Goal: Information Seeking & Learning: Learn about a topic

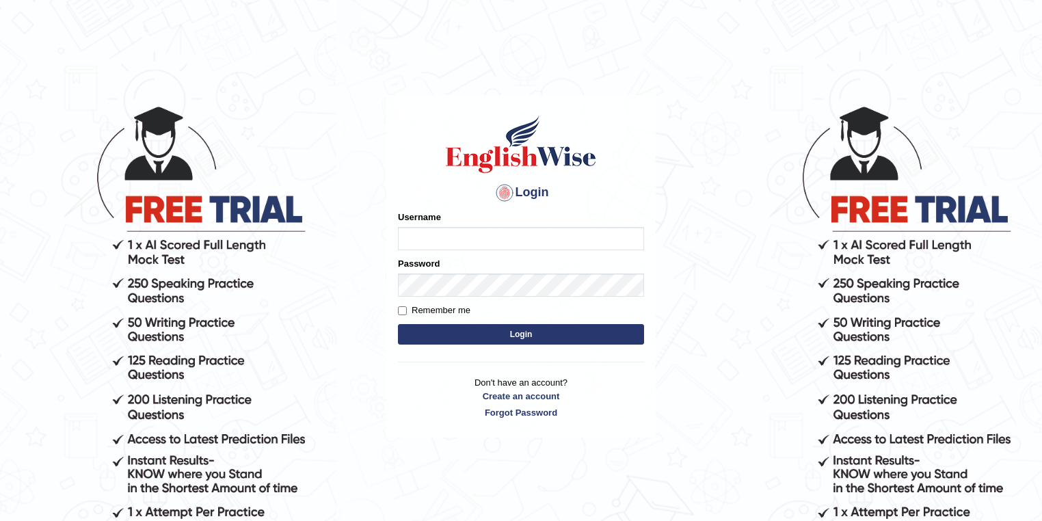
type input "kunalprasad"
click at [469, 247] on input "kunalprasad" at bounding box center [521, 238] width 246 height 23
type input "pujap_parramatta"
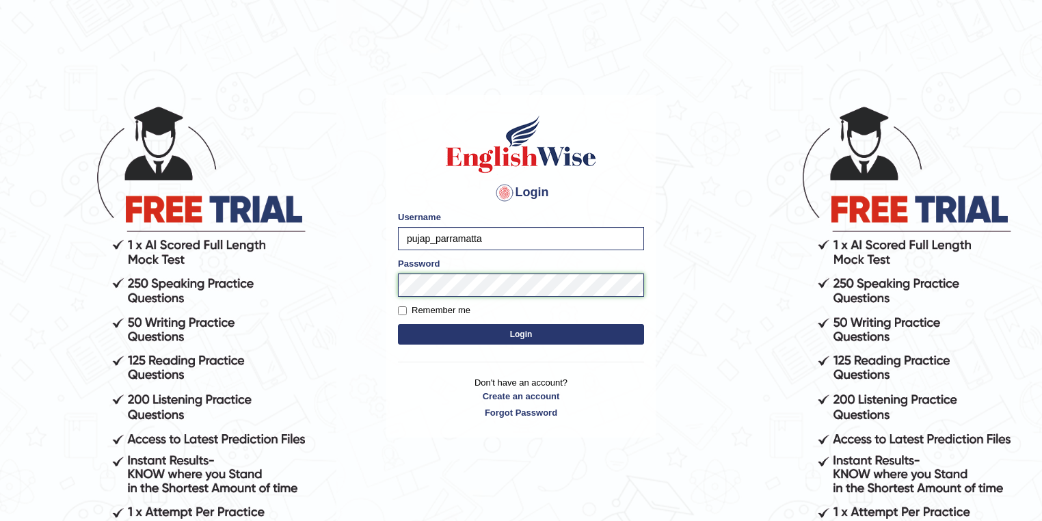
click at [398, 324] on button "Login" at bounding box center [521, 334] width 246 height 21
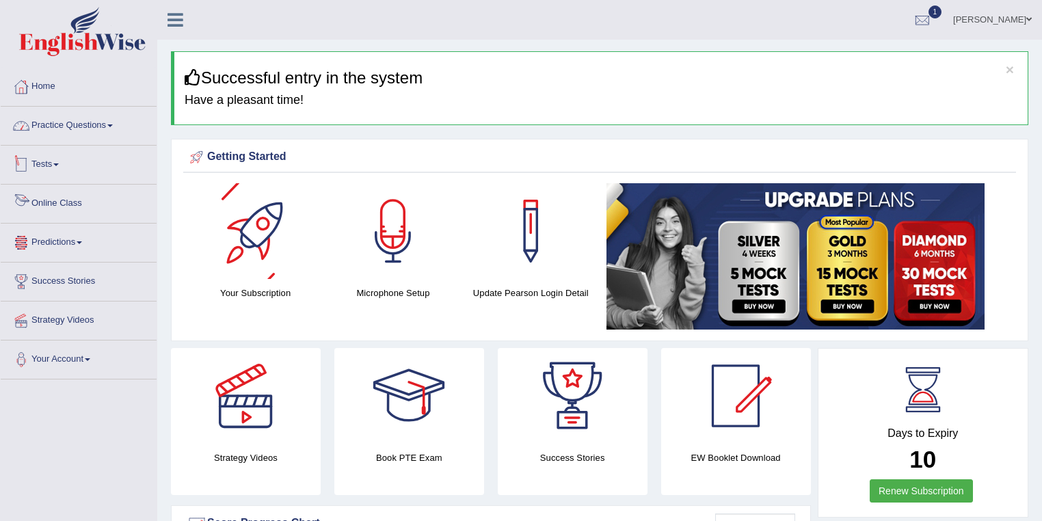
click at [85, 127] on link "Practice Questions" at bounding box center [79, 124] width 156 height 34
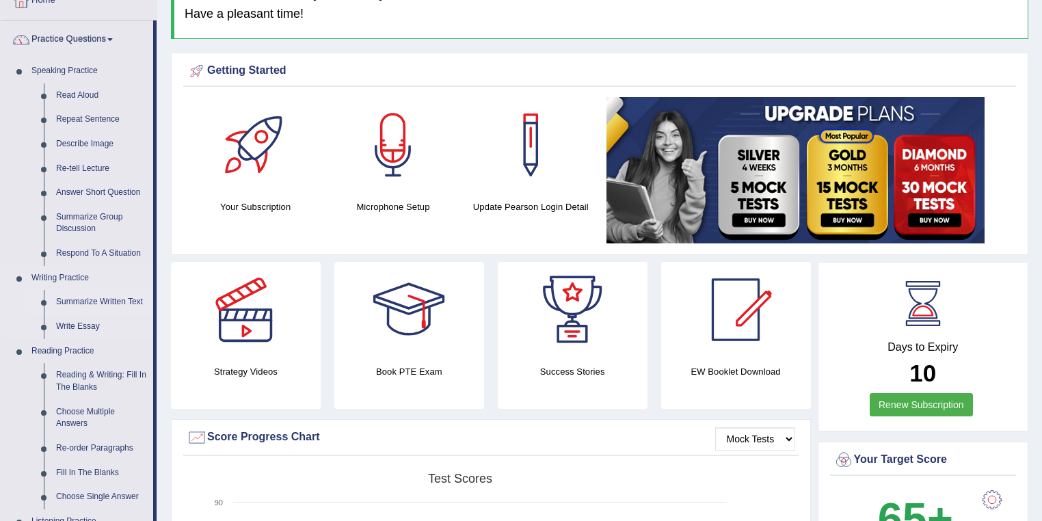
scroll to position [146, 0]
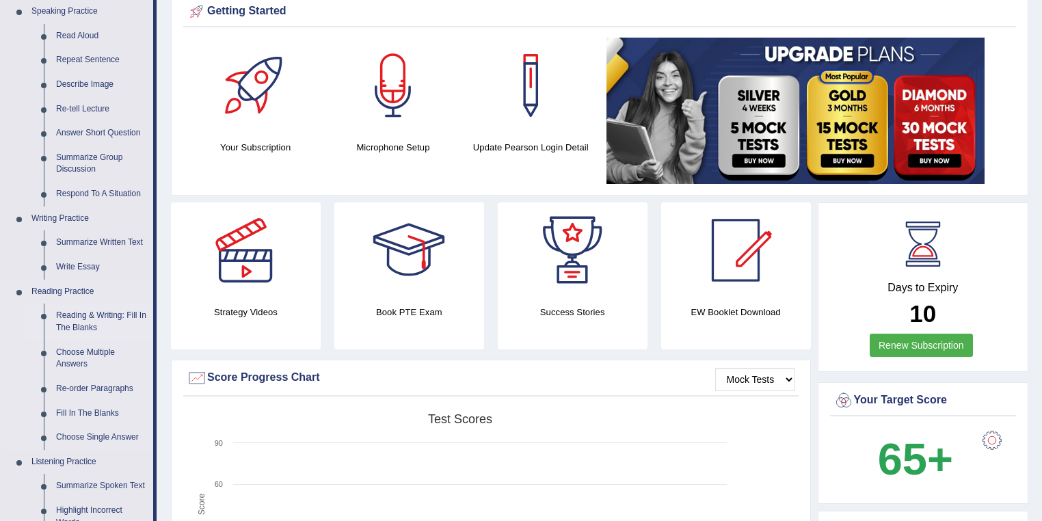
click at [85, 331] on link "Reading & Writing: Fill In The Blanks" at bounding box center [101, 322] width 103 height 36
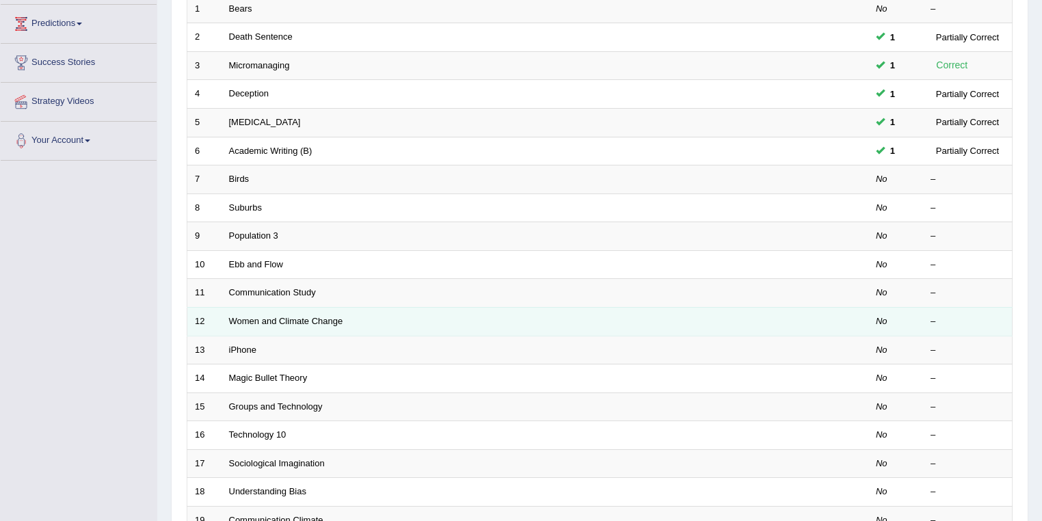
scroll to position [380, 0]
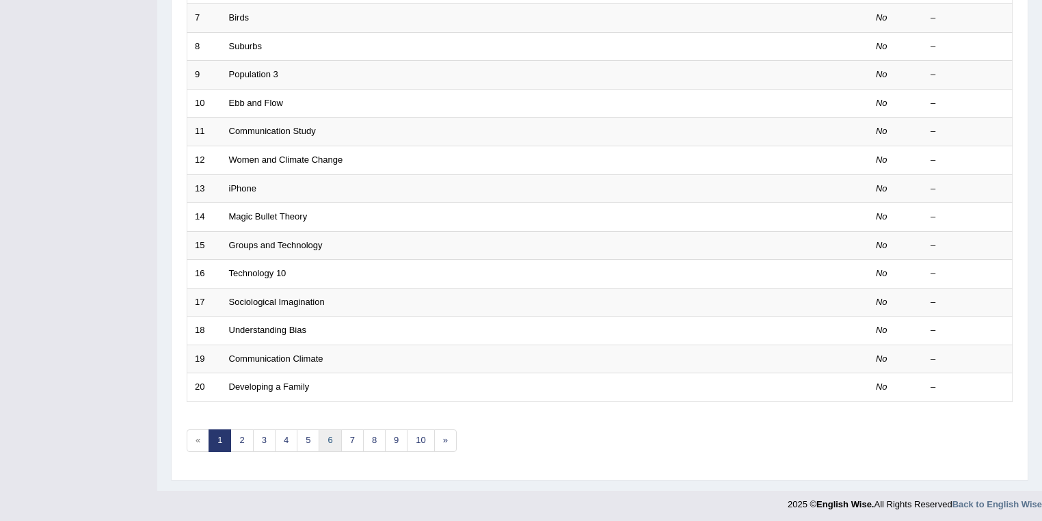
click at [330, 438] on link "6" at bounding box center [330, 440] width 23 height 23
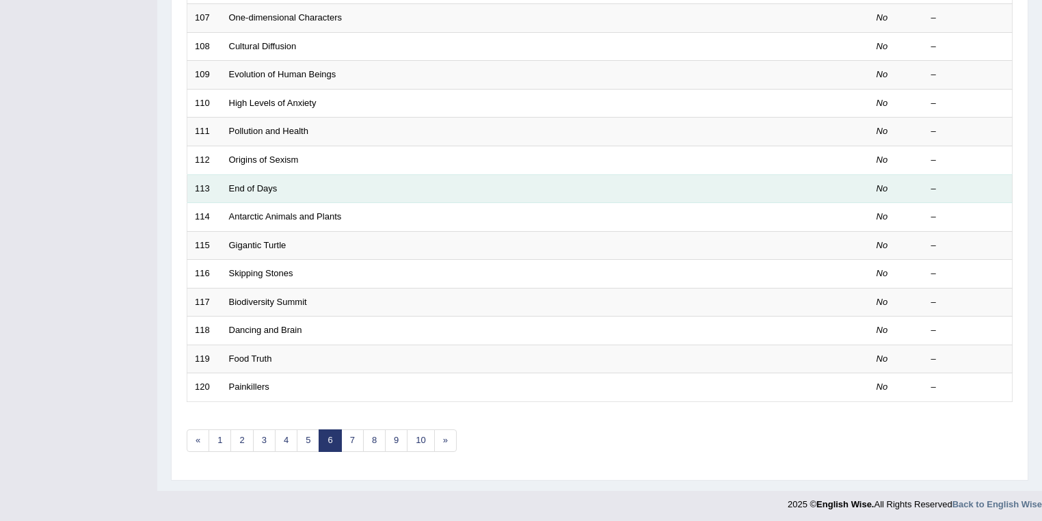
click at [271, 191] on td "End of Days" at bounding box center [494, 188] width 545 height 29
click at [271, 183] on link "End of Days" at bounding box center [253, 188] width 49 height 10
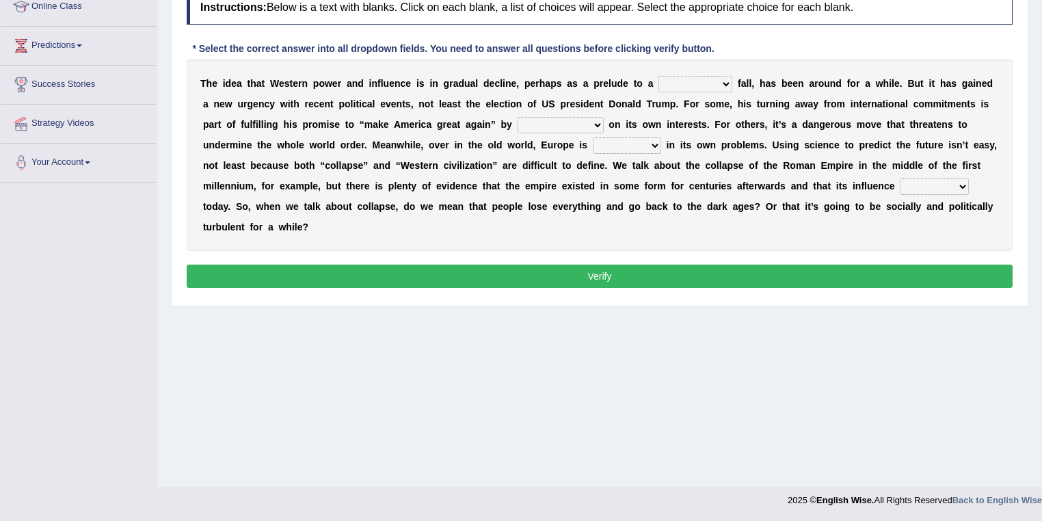
scroll to position [124, 0]
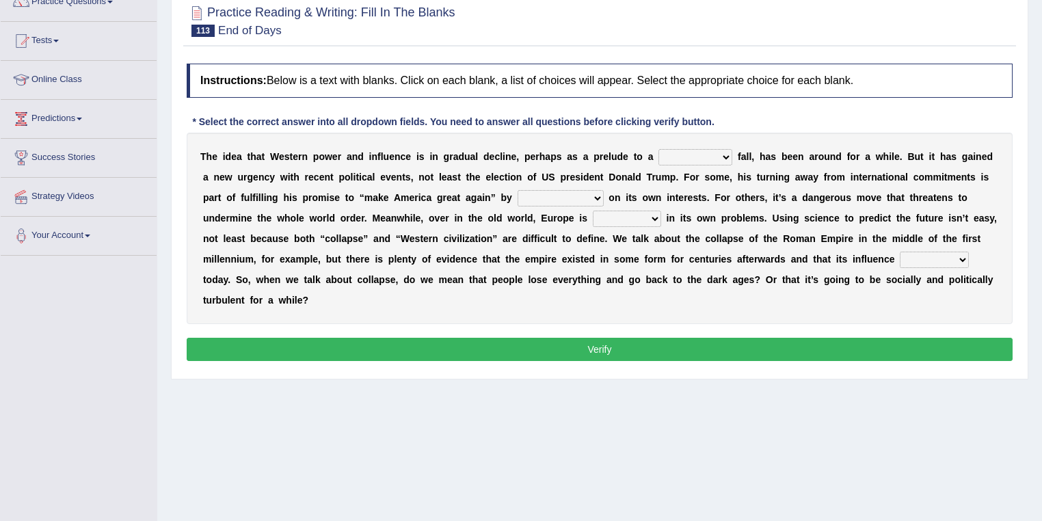
click at [744, 154] on b "a" at bounding box center [743, 156] width 5 height 11
click at [672, 155] on select "covetous acetous momentous precipitous" at bounding box center [696, 157] width 74 height 16
select select "momentous"
click at [659, 149] on select "covetous acetous momentous precipitous" at bounding box center [696, 157] width 74 height 16
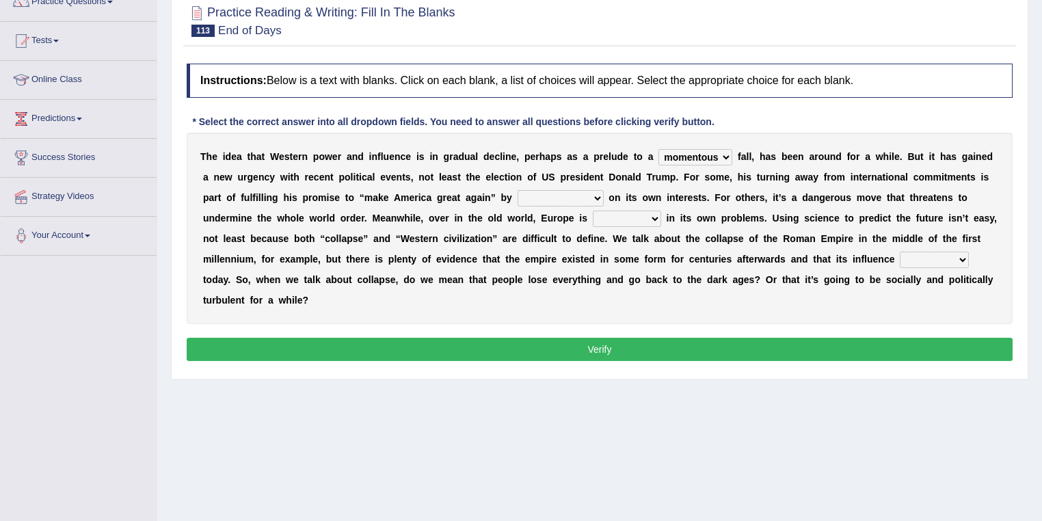
click at [542, 196] on select "concentrating castrating demonstrating orchestrating" at bounding box center [561, 198] width 86 height 16
select select "concentrating"
click at [518, 190] on select "concentrating castrating demonstrating orchestrating" at bounding box center [561, 198] width 86 height 16
click at [615, 222] on select "fired wired mired sired" at bounding box center [627, 219] width 68 height 16
select select "mired"
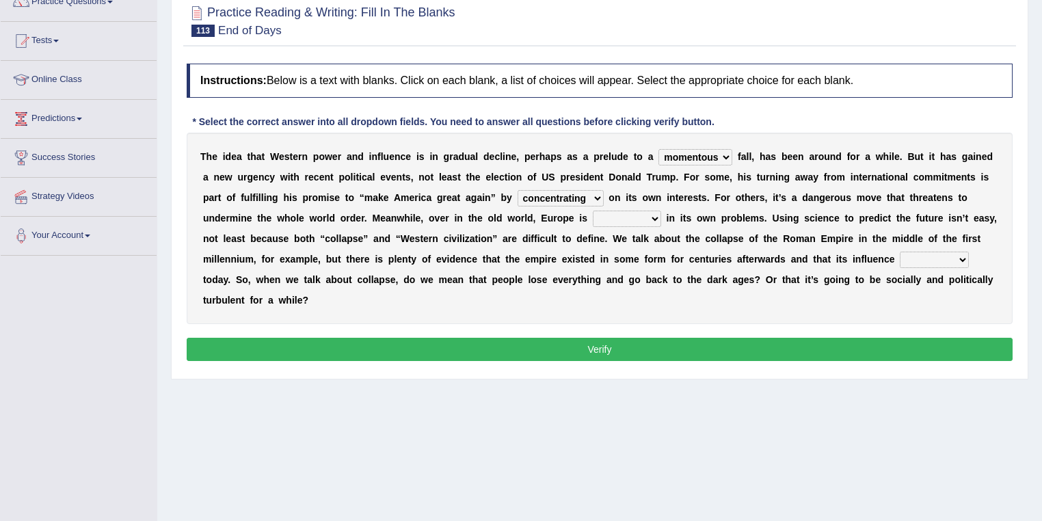
click at [593, 211] on select "fired wired mired sired" at bounding box center [627, 219] width 68 height 16
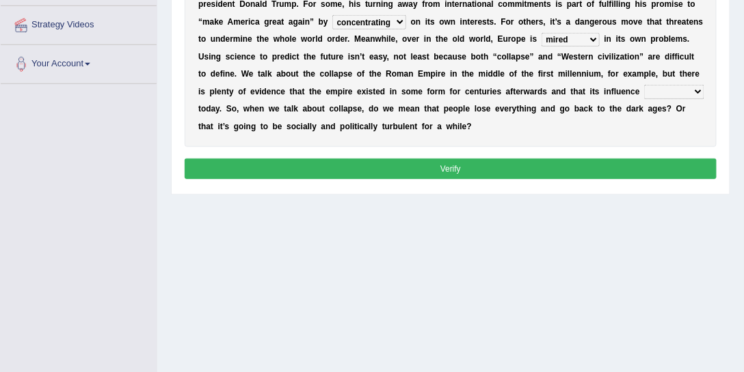
scroll to position [280, 0]
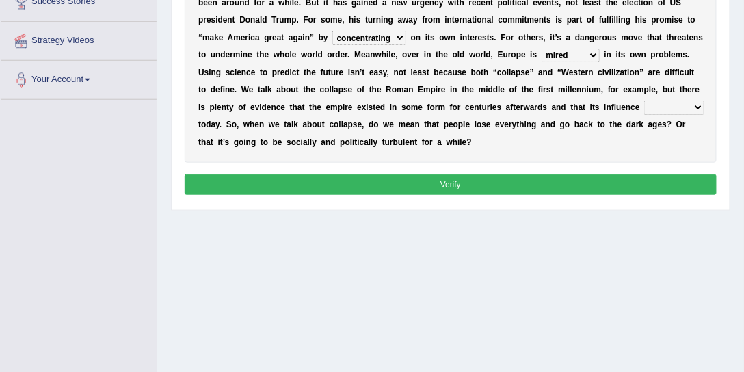
drag, startPoint x: 271, startPoint y: 107, endPoint x: 373, endPoint y: 107, distance: 101.9
click at [373, 107] on div "T h e i d e a t h a t W e s t e r n p o w e r a n d i n f l u e n c e i s i n g…" at bounding box center [451, 64] width 533 height 198
click at [652, 101] on select "malingers lingers harbingers mongers" at bounding box center [673, 108] width 59 height 14
select select "lingers"
click at [644, 101] on select "malingers lingers harbingers mongers" at bounding box center [673, 108] width 59 height 14
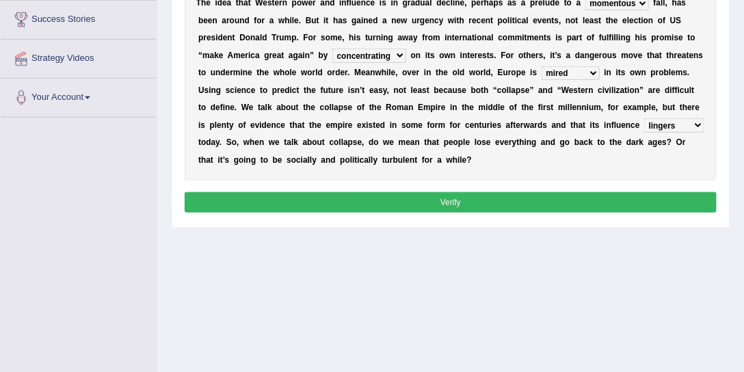
scroll to position [332, 0]
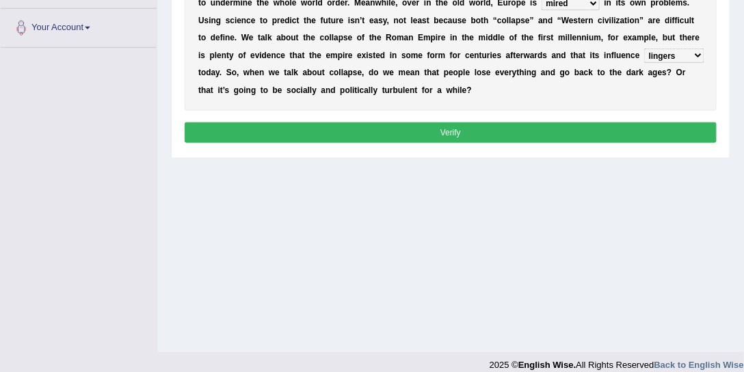
click at [454, 135] on button "Verify" at bounding box center [451, 132] width 533 height 20
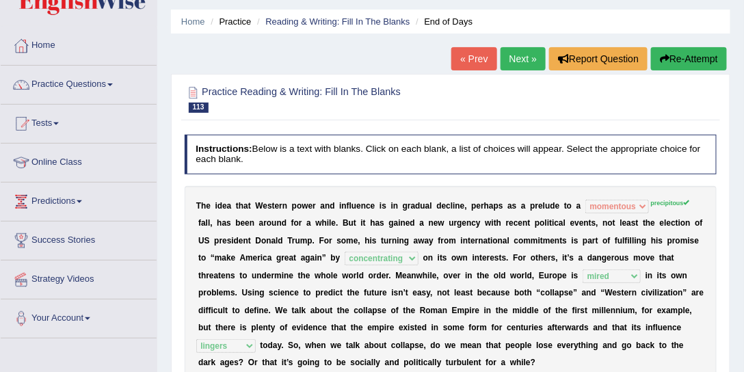
scroll to position [0, 0]
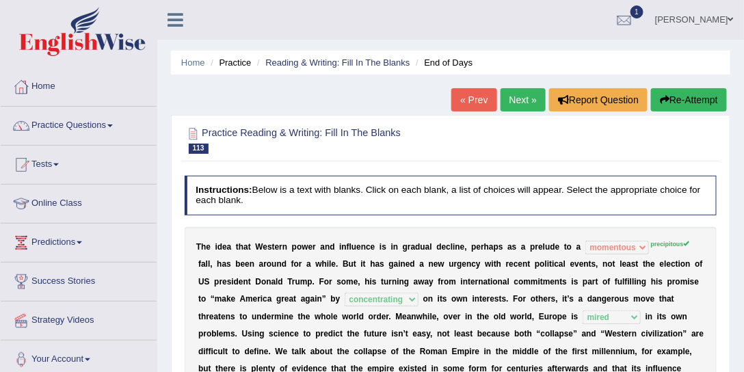
click at [503, 103] on link "Next »" at bounding box center [523, 99] width 45 height 23
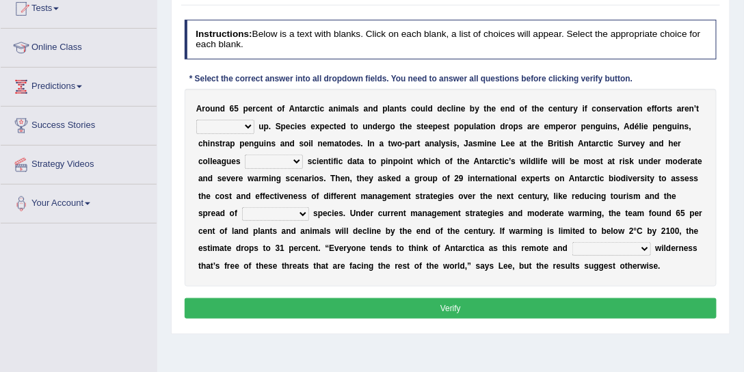
click at [228, 123] on select "detached ratcheted attached stitched" at bounding box center [225, 127] width 58 height 14
click at [225, 123] on select "detached ratcheted attached stitched" at bounding box center [225, 127] width 58 height 14
select select "ratcheted"
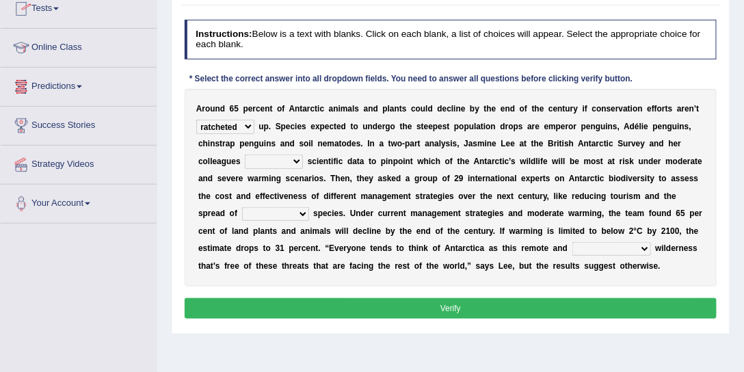
click at [196, 120] on select "detached ratcheted attached stitched" at bounding box center [225, 127] width 58 height 14
click at [289, 158] on select "defiled compiled stringers refilled" at bounding box center [274, 162] width 58 height 14
select select "compiled"
click at [245, 155] on select "defiled compiled stringers refilled" at bounding box center [274, 162] width 58 height 14
click at [291, 207] on select "inclusive conclusive invasive compressive" at bounding box center [275, 214] width 67 height 14
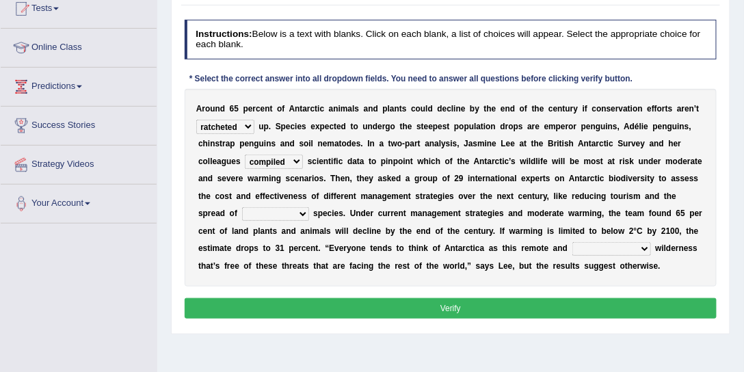
select select "inclusive"
click at [242, 207] on select "inclusive conclusive invasive compressive" at bounding box center [275, 214] width 67 height 14
click at [610, 252] on select "unconventional untouched unpretentious uncontroversial" at bounding box center [611, 249] width 79 height 14
click at [572, 242] on select "unconventional untouched unpretentious uncontroversial" at bounding box center [611, 249] width 79 height 14
click at [605, 250] on select "unconventional untouched unpretentious uncontroversial" at bounding box center [611, 249] width 79 height 14
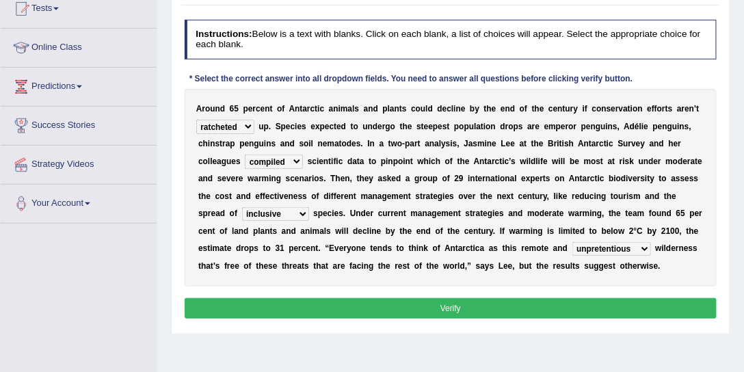
select select "unconventional"
click at [572, 242] on select "unconventional untouched unpretentious uncontroversial" at bounding box center [611, 249] width 79 height 14
click at [587, 304] on button "Verify" at bounding box center [451, 308] width 533 height 20
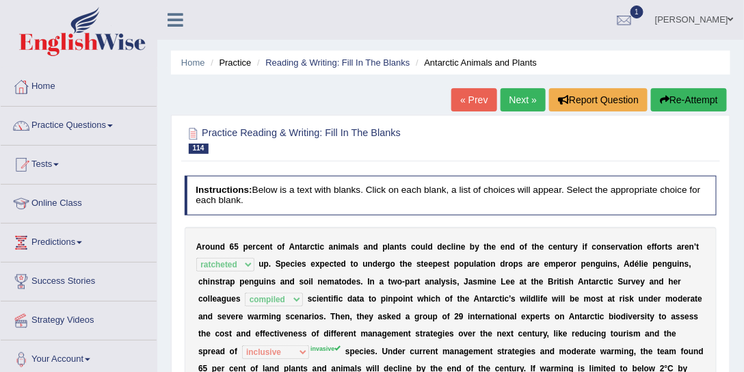
click at [512, 98] on link "Next »" at bounding box center [523, 99] width 45 height 23
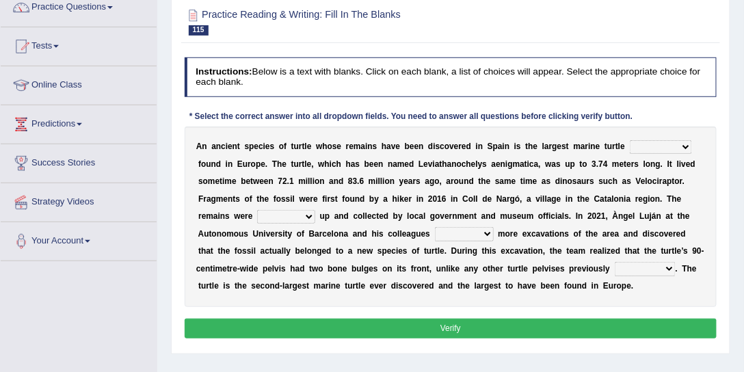
scroll to position [208, 0]
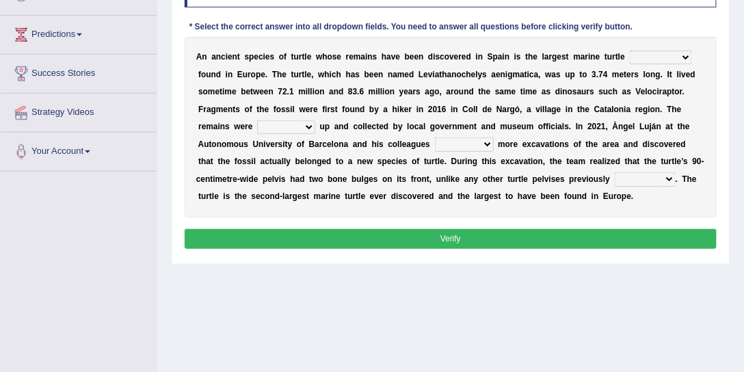
click at [661, 55] on select "ever whatsoever since however" at bounding box center [661, 58] width 62 height 14
select select "ever"
click at [630, 51] on select "ever whatsoever since however" at bounding box center [661, 58] width 62 height 14
click at [298, 126] on select "bug dug mug tug" at bounding box center [286, 127] width 58 height 14
select select "dug"
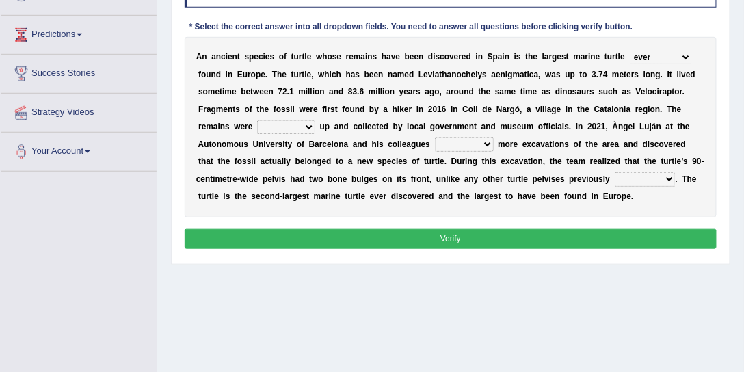
click at [257, 120] on select "bug dug mug tug" at bounding box center [286, 127] width 58 height 14
click at [479, 143] on select "deduced conducted digested conduced" at bounding box center [464, 144] width 59 height 14
select select "conducted"
click at [435, 137] on select "deduced conducted digested conduced" at bounding box center [464, 144] width 59 height 14
click at [644, 180] on select "described proscribed inscribed subscribed" at bounding box center [645, 179] width 61 height 14
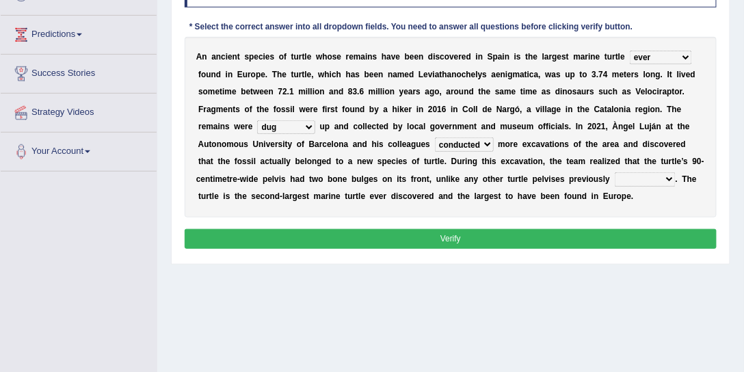
select select "described"
click at [615, 172] on select "described proscribed inscribed subscribed" at bounding box center [645, 179] width 61 height 14
click at [615, 236] on button "Verify" at bounding box center [451, 239] width 533 height 20
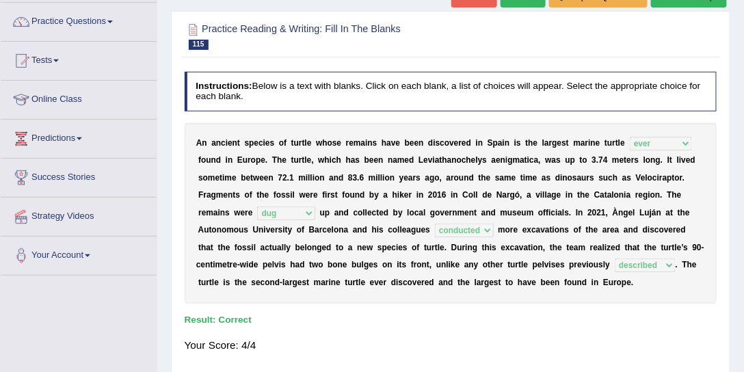
scroll to position [0, 0]
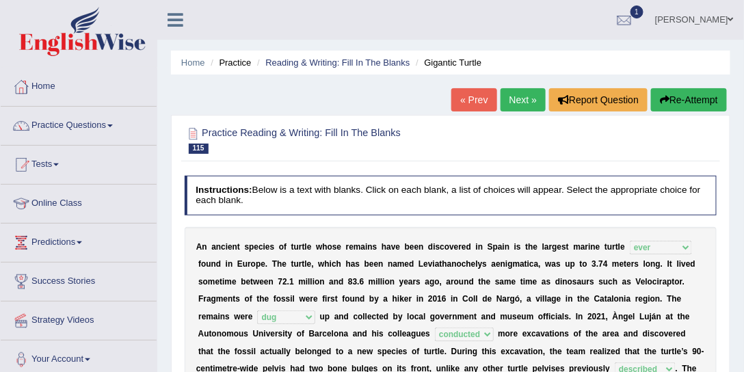
click at [529, 98] on link "Next »" at bounding box center [523, 99] width 45 height 23
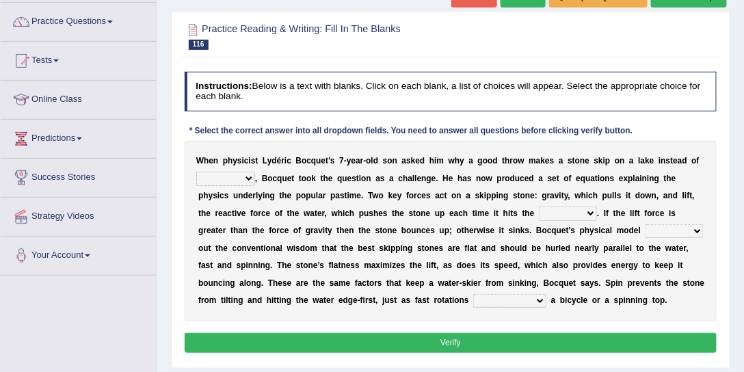
click at [233, 178] on select "sinking plunking debunking hiking" at bounding box center [225, 179] width 59 height 14
select select "sinking"
click at [196, 172] on select "sinking plunking debunking hiking" at bounding box center [225, 179] width 59 height 14
click at [576, 215] on select "surface efface preface boldface" at bounding box center [568, 214] width 58 height 14
select select "surface"
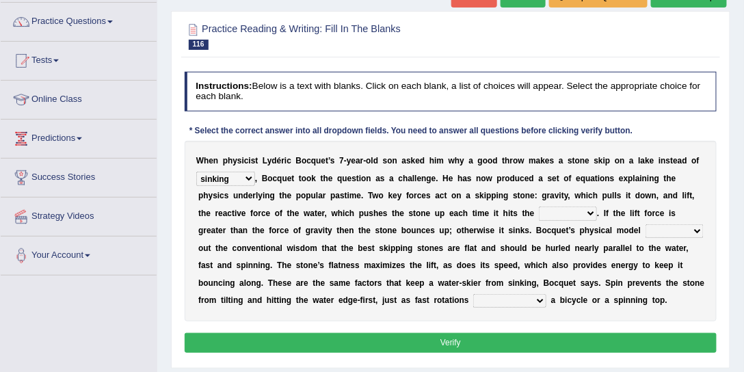
click at [539, 207] on select "surface efface preface boldface" at bounding box center [568, 214] width 58 height 14
click at [652, 230] on select "hears tears bears fears" at bounding box center [675, 231] width 58 height 14
select select "tears"
click at [646, 224] on select "hears tears bears fears" at bounding box center [675, 231] width 58 height 14
click at [498, 300] on select "commercialize stabilize nationalize fertilize" at bounding box center [509, 301] width 73 height 14
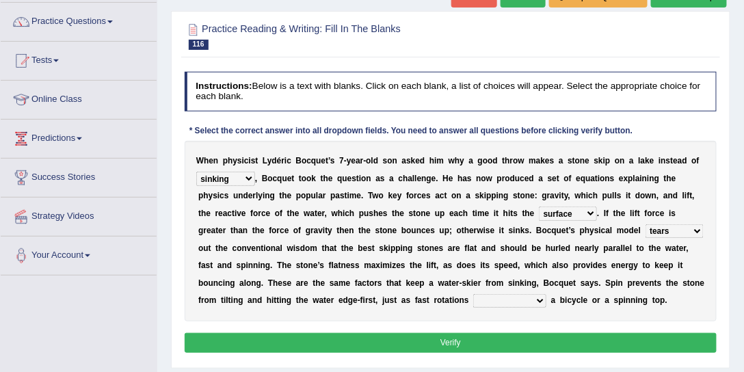
select select "stabilize"
click at [473, 294] on select "commercialize stabilize nationalize fertilize" at bounding box center [509, 301] width 73 height 14
click at [501, 340] on button "Verify" at bounding box center [451, 343] width 533 height 20
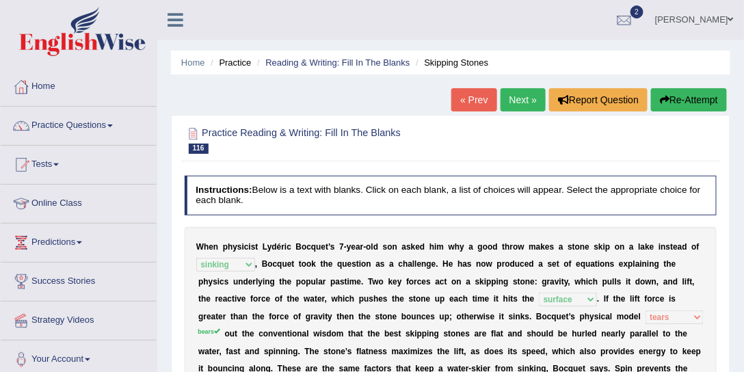
click at [518, 94] on link "Next »" at bounding box center [523, 99] width 45 height 23
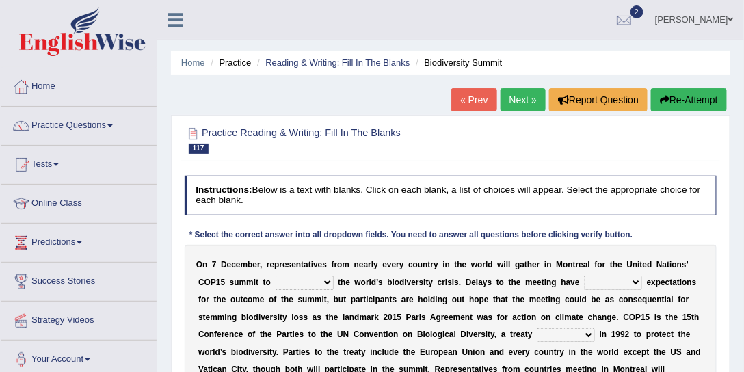
scroll to position [156, 0]
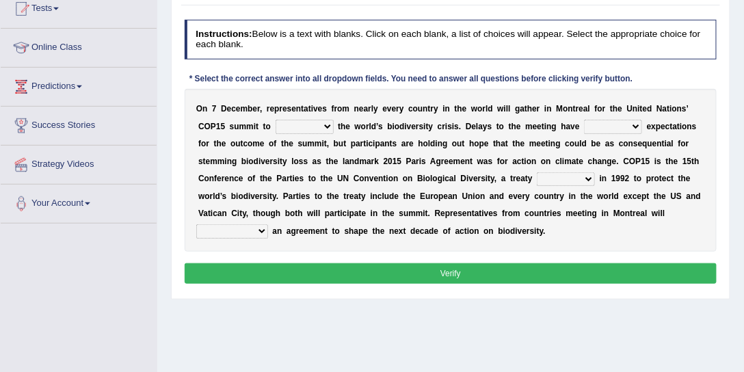
click at [308, 129] on select "work tackle figure redress" at bounding box center [305, 127] width 58 height 14
select select "tackle"
click at [276, 120] on select "work tackle figure redress" at bounding box center [305, 127] width 58 height 14
click at [596, 125] on select "tempered coppered whispered coated" at bounding box center [613, 127] width 58 height 14
select select "tempered"
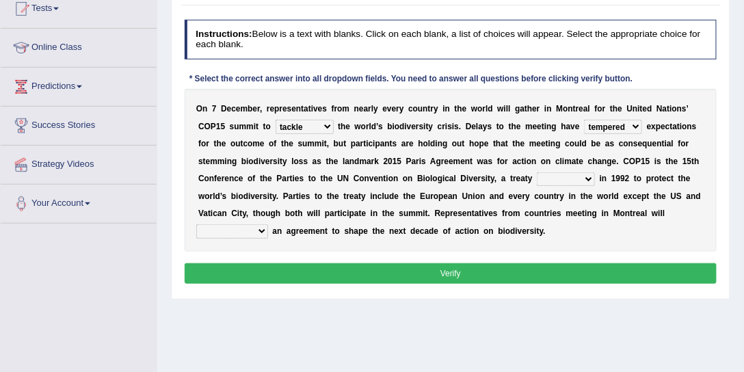
click at [584, 120] on select "tempered coppered whispered coated" at bounding box center [613, 127] width 58 height 14
click at [555, 184] on select "crafted drifted rafted drafted" at bounding box center [566, 179] width 58 height 14
select select "drafted"
click at [537, 172] on select "crafted drifted rafted drafted" at bounding box center [566, 179] width 58 height 14
click at [244, 234] on select "satiate depreciate dispassionate negotiate" at bounding box center [232, 231] width 72 height 14
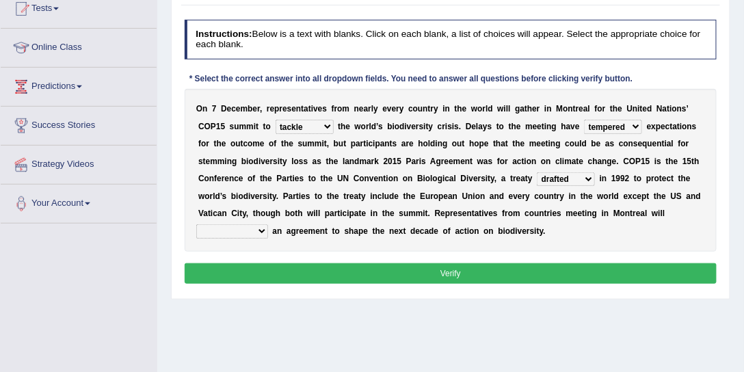
select select "negotiate"
click at [196, 224] on select "satiate depreciate dispassionate negotiate" at bounding box center [232, 231] width 72 height 14
click at [270, 269] on button "Verify" at bounding box center [451, 273] width 533 height 20
